Goal: Browse casually: Explore the website without a specific task or goal

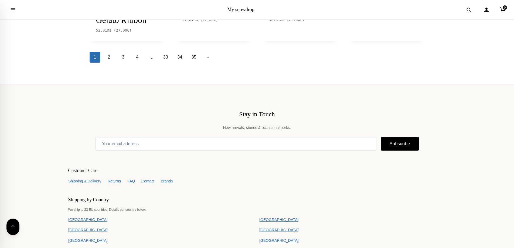
scroll to position [707, 0]
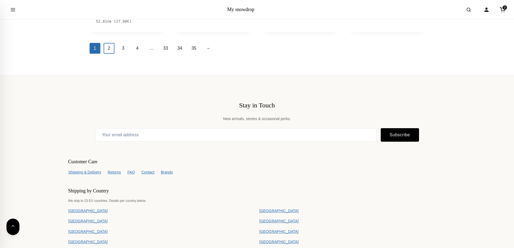
click at [107, 54] on link "2" at bounding box center [109, 48] width 11 height 11
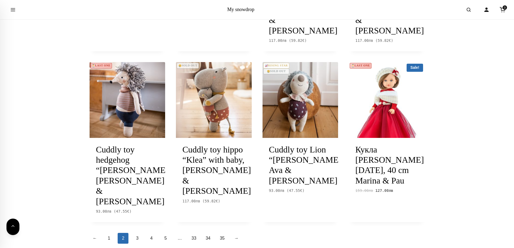
scroll to position [548, 0]
click at [136, 233] on link "3" at bounding box center [137, 238] width 11 height 11
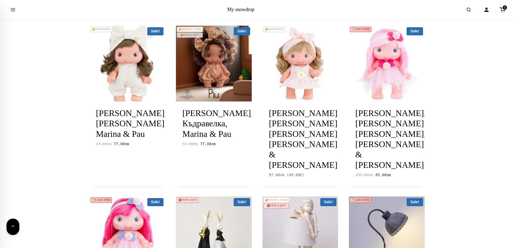
scroll to position [242, 0]
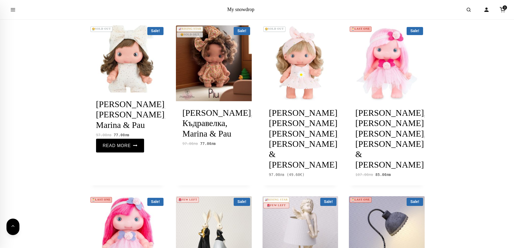
click at [153, 68] on img at bounding box center [128, 63] width 76 height 76
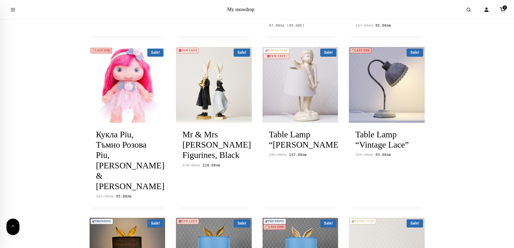
scroll to position [391, 0]
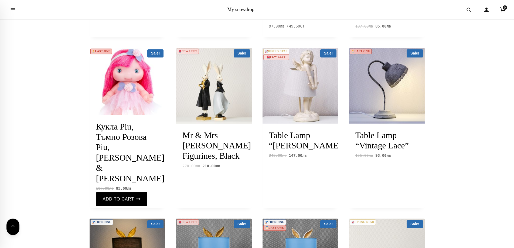
click at [103, 68] on img at bounding box center [128, 86] width 76 height 76
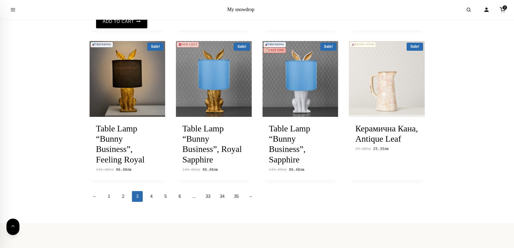
scroll to position [569, 0]
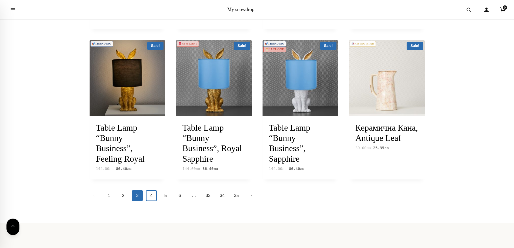
click at [152, 190] on link "4" at bounding box center [151, 195] width 11 height 11
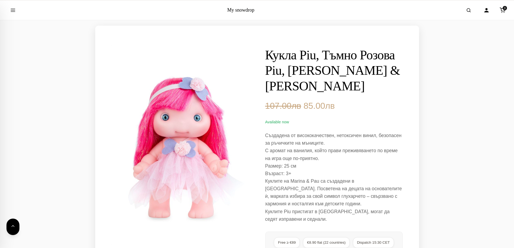
scroll to position [16, 0]
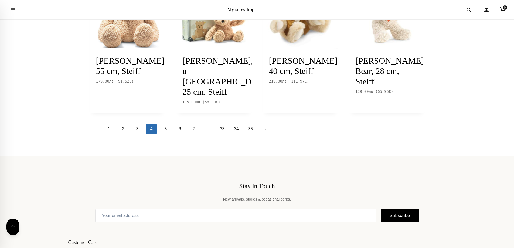
scroll to position [602, 0]
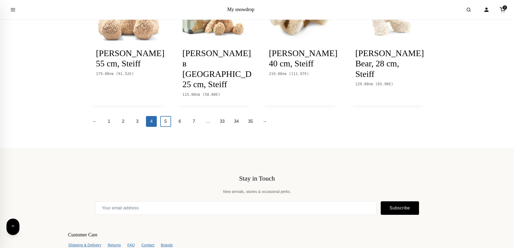
click at [164, 127] on link "5" at bounding box center [165, 121] width 11 height 11
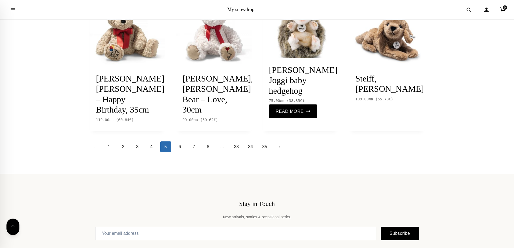
scroll to position [578, 0]
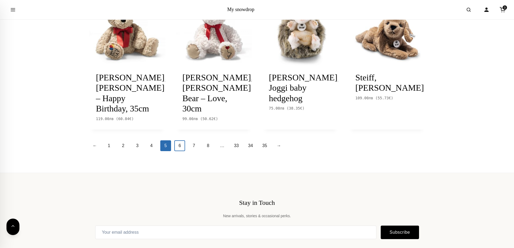
click at [177, 151] on link "6" at bounding box center [179, 145] width 11 height 11
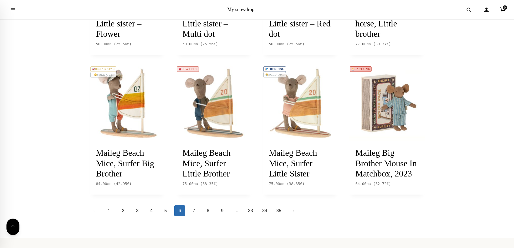
scroll to position [516, 0]
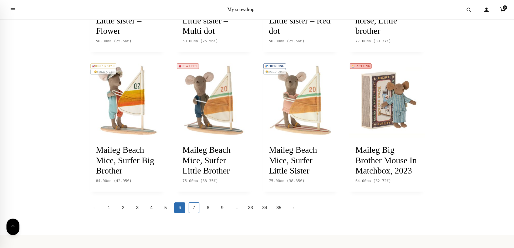
click at [195, 213] on link "7" at bounding box center [194, 207] width 11 height 11
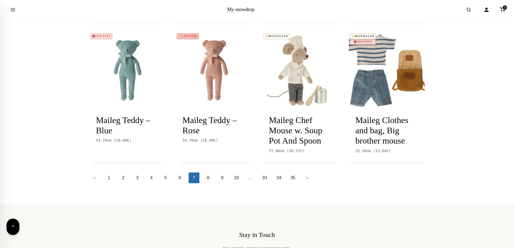
scroll to position [525, 0]
click at [207, 183] on link "8" at bounding box center [208, 177] width 11 height 11
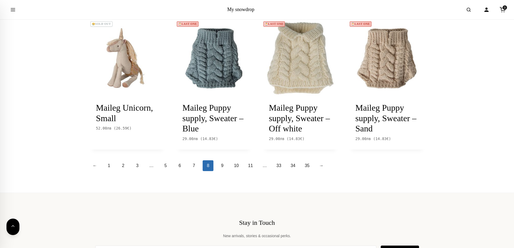
scroll to position [559, 0]
